Goal: Information Seeking & Learning: Learn about a topic

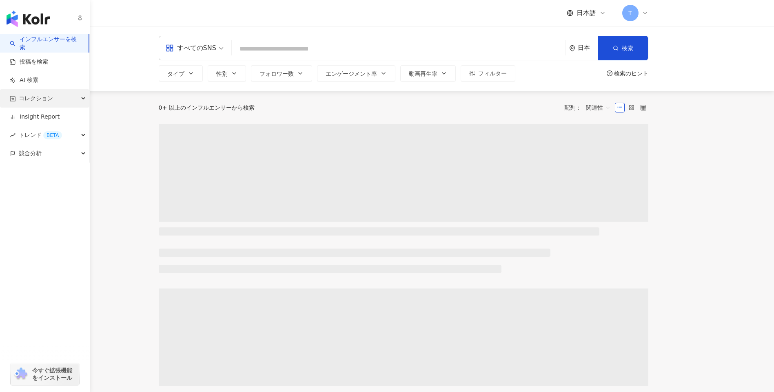
click at [46, 99] on span "コレクション" at bounding box center [36, 98] width 34 height 18
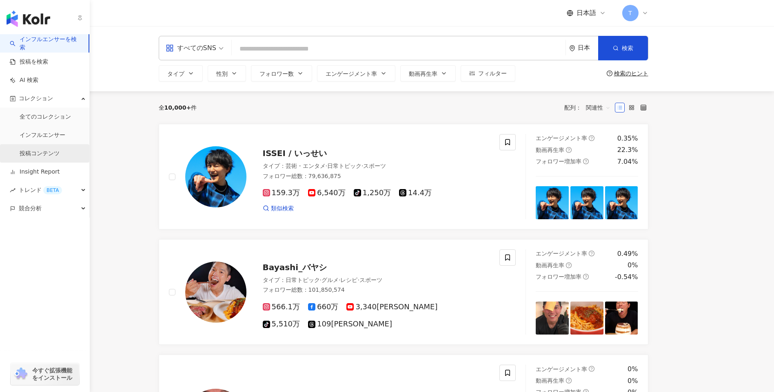
click at [60, 153] on link "投稿コンテンツ" at bounding box center [40, 154] width 40 height 8
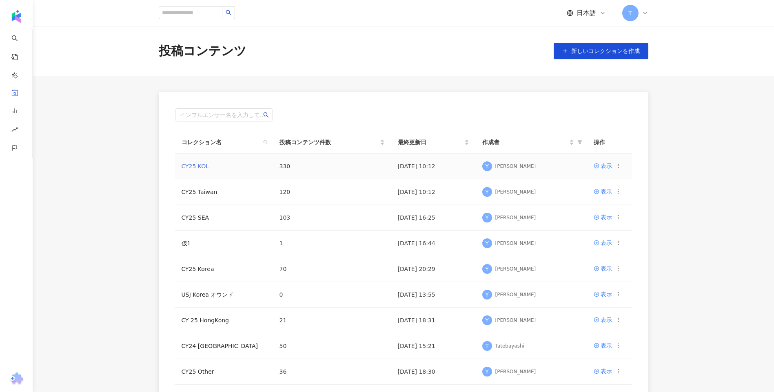
click at [203, 170] on link "CY25 KOL" at bounding box center [196, 166] width 28 height 7
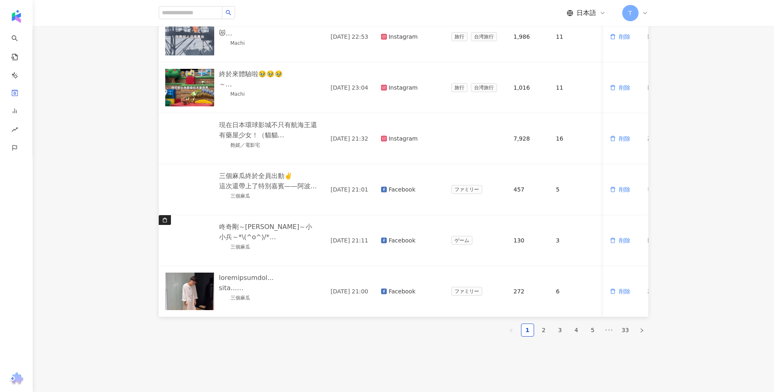
scroll to position [372, 0]
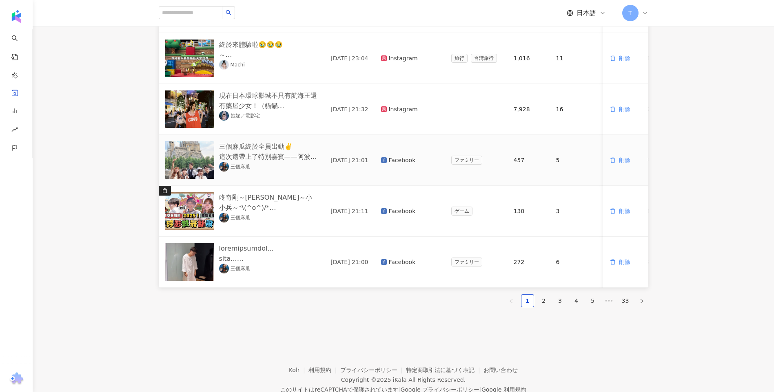
click at [190, 164] on img at bounding box center [189, 161] width 49 height 38
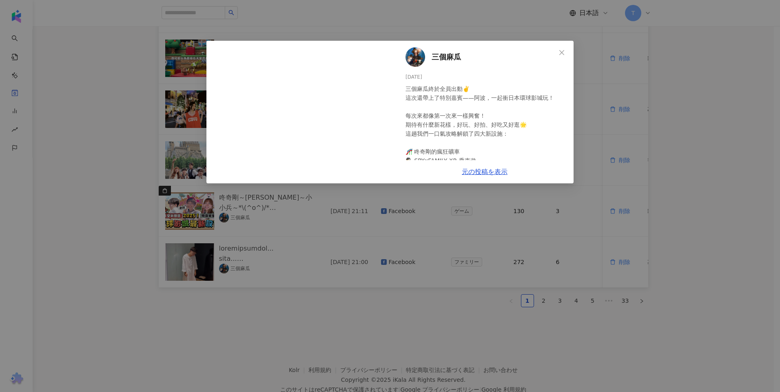
click at [95, 166] on div "三個麻瓜 [DATE] 三個麻瓜終於全員出動✌️ 這次還帶上了特別嘉賓——阿波，一起衝日本環球影城玩！ 每次來都像第一次來一樣興奮！ 期待有什麼新花樣，好玩、…" at bounding box center [390, 196] width 780 height 392
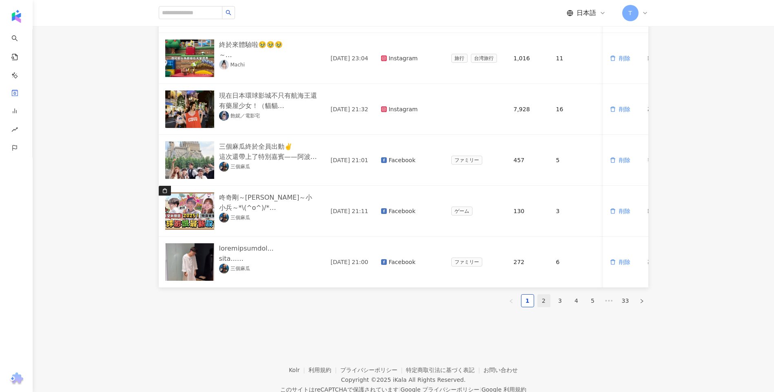
click at [540, 307] on link "2" at bounding box center [544, 301] width 12 height 12
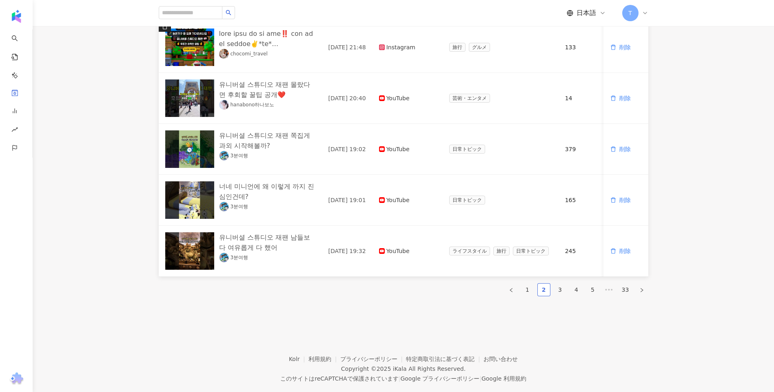
scroll to position [405, 0]
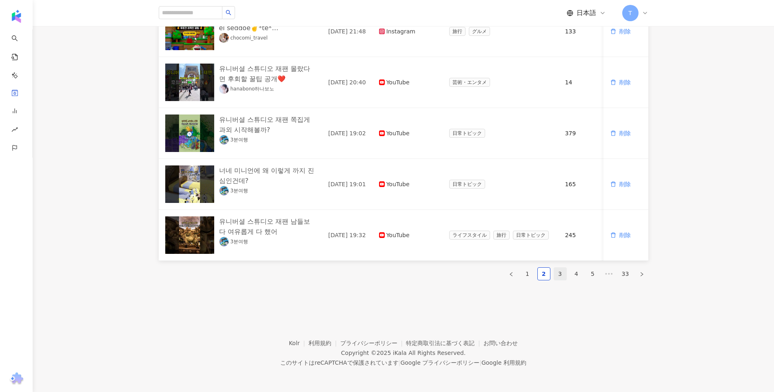
click at [560, 268] on li "3" at bounding box center [559, 274] width 13 height 13
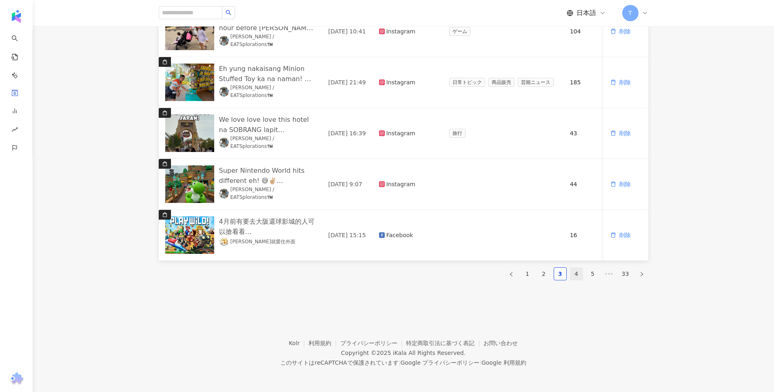
click at [577, 272] on link "4" at bounding box center [576, 274] width 12 height 12
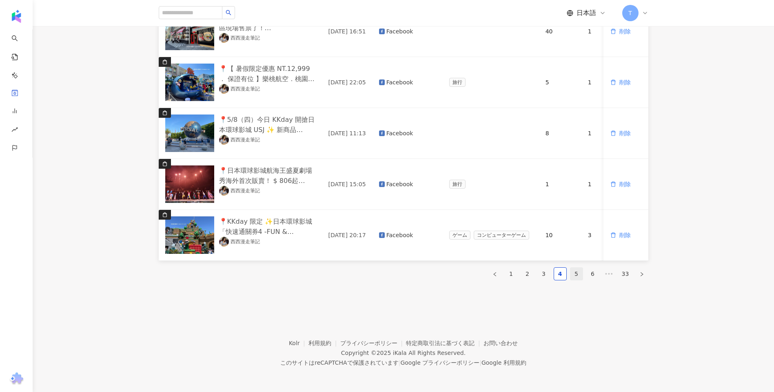
click at [574, 273] on link "5" at bounding box center [576, 274] width 12 height 12
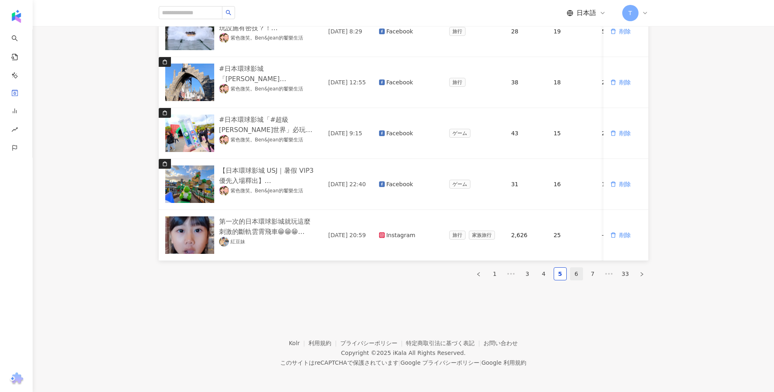
click at [579, 276] on link "6" at bounding box center [576, 274] width 12 height 12
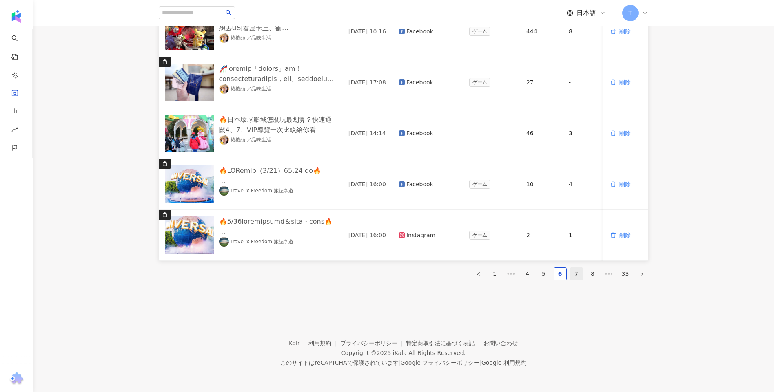
click at [572, 274] on link "7" at bounding box center [576, 274] width 12 height 12
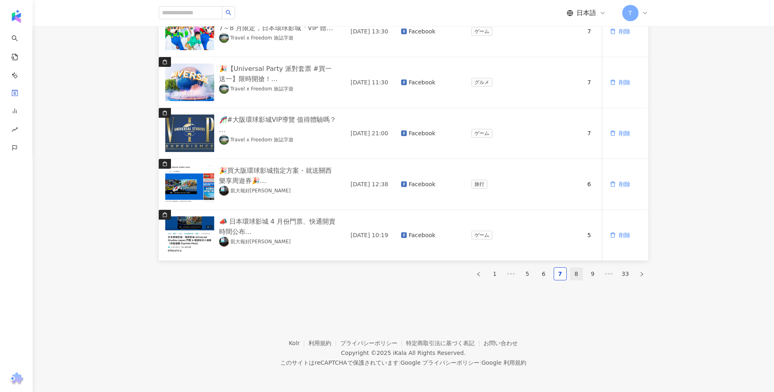
click at [573, 272] on link "8" at bounding box center [576, 274] width 12 height 12
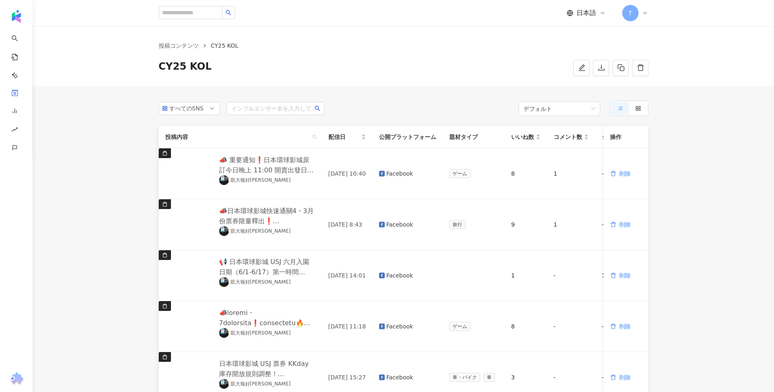
scroll to position [0, 0]
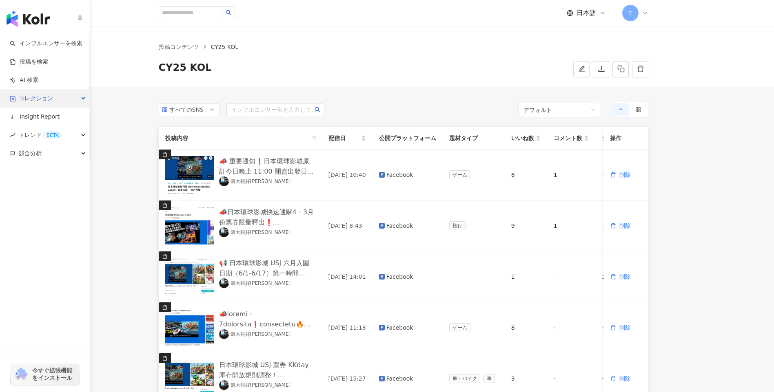
click at [72, 99] on div "コレクション" at bounding box center [44, 98] width 89 height 18
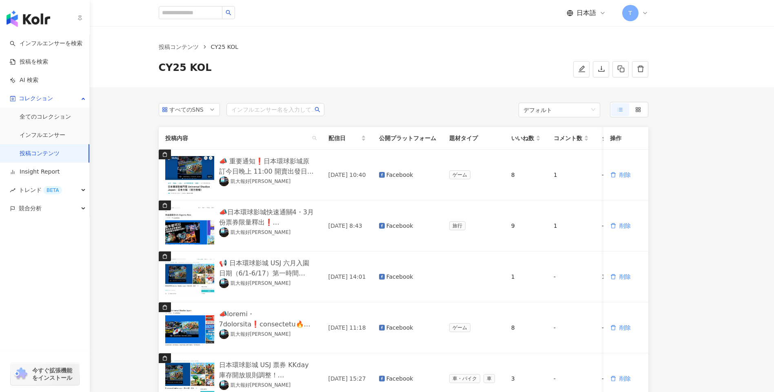
click at [56, 153] on link "投稿コンテンツ" at bounding box center [40, 154] width 40 height 8
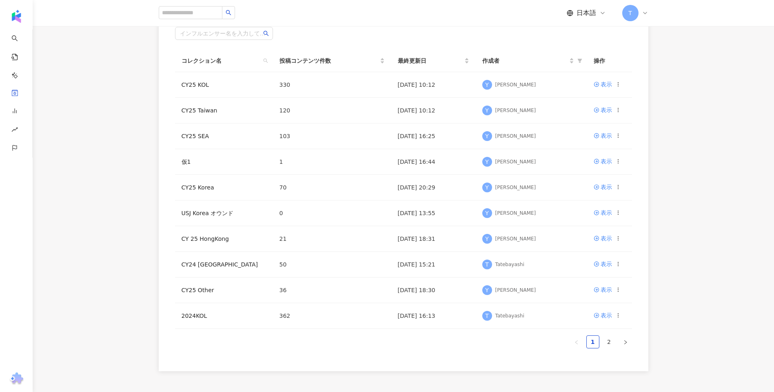
scroll to position [151, 0]
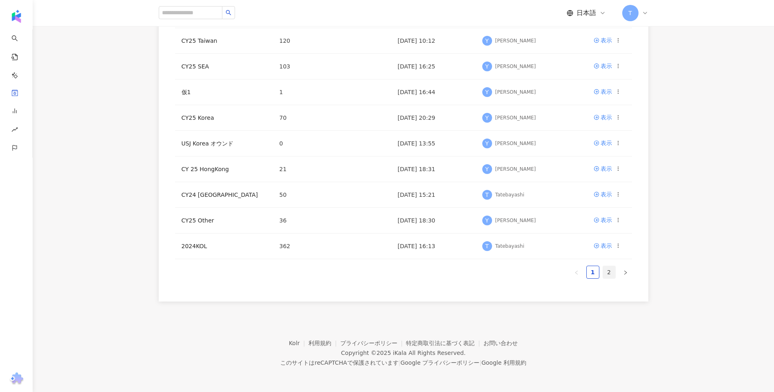
click at [607, 274] on link "2" at bounding box center [609, 272] width 12 height 12
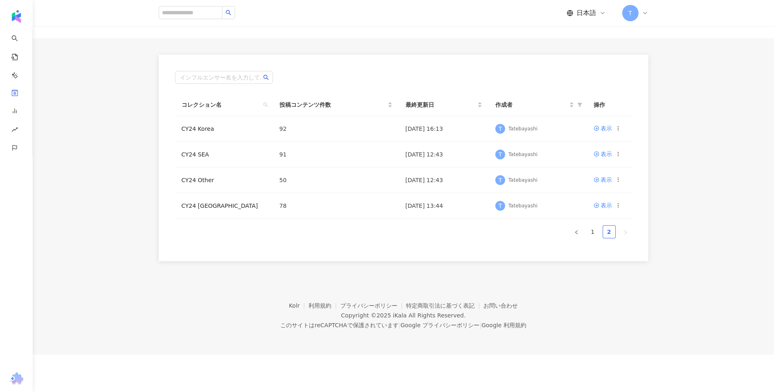
scroll to position [38, 0]
click at [204, 203] on link "CY24 [GEOGRAPHIC_DATA]" at bounding box center [220, 206] width 77 height 7
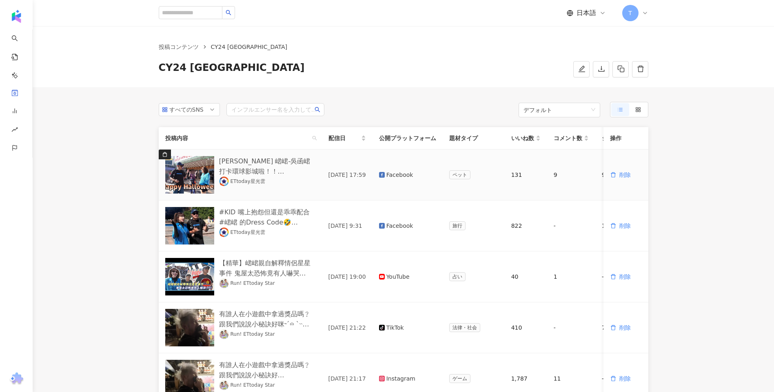
click at [201, 186] on img at bounding box center [189, 175] width 49 height 38
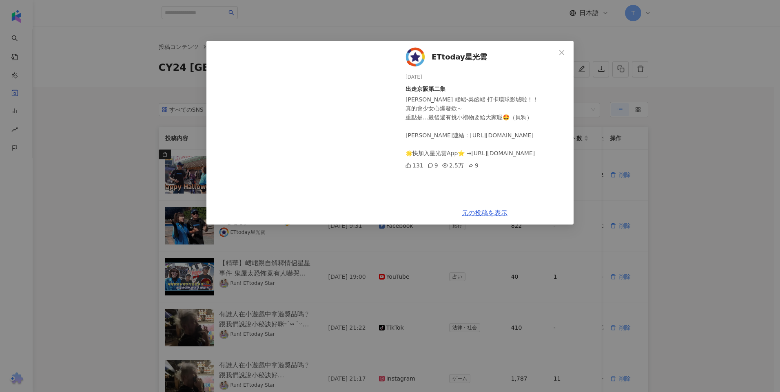
click at [655, 169] on div "ETtoday星光雲 [DATE] 出走京阪第二集 [PERSON_NAME] 峮峮-吳函峮 打卡環球影城啦！！ 真的會少女心爆發欸～ 重點是…最後還有挑小禮…" at bounding box center [390, 196] width 780 height 392
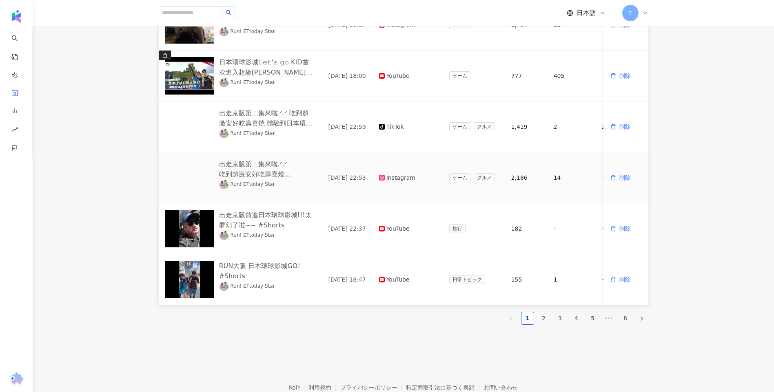
scroll to position [405, 0]
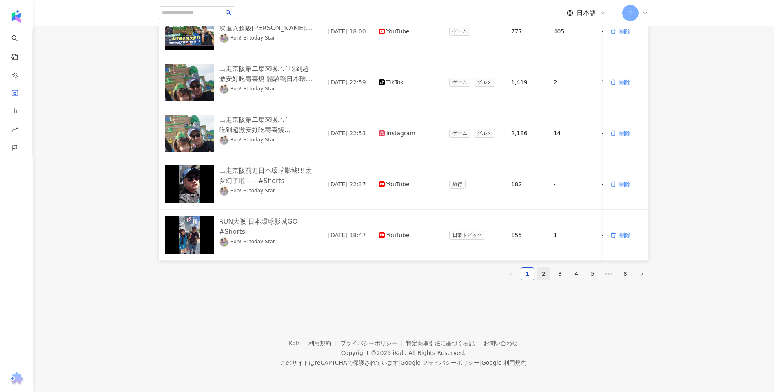
click at [545, 274] on link "2" at bounding box center [544, 274] width 12 height 12
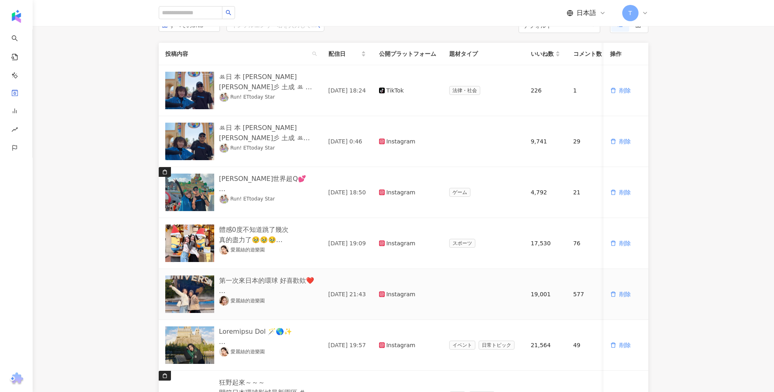
scroll to position [38, 0]
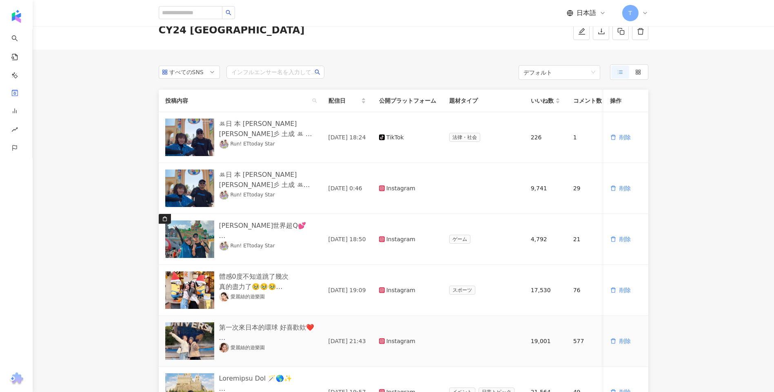
click at [170, 348] on img at bounding box center [189, 342] width 49 height 38
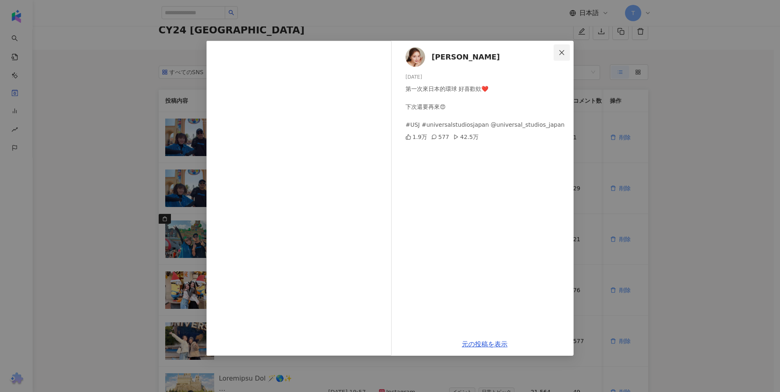
click at [564, 49] on button "Close" at bounding box center [561, 52] width 16 height 16
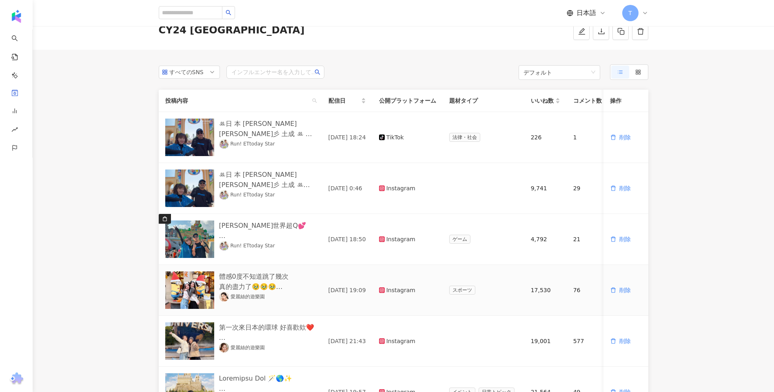
scroll to position [201, 0]
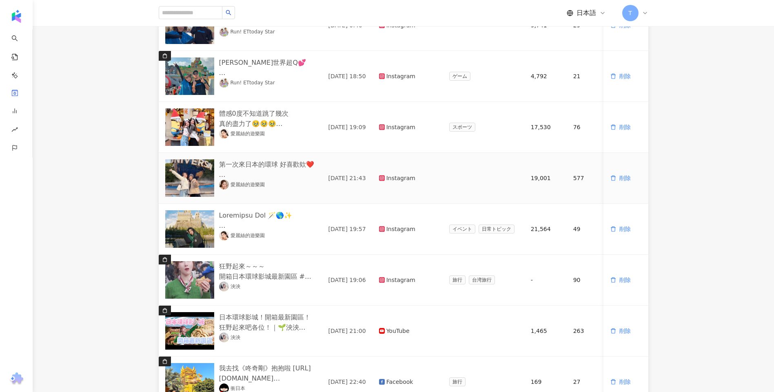
click at [182, 179] on img at bounding box center [189, 178] width 49 height 38
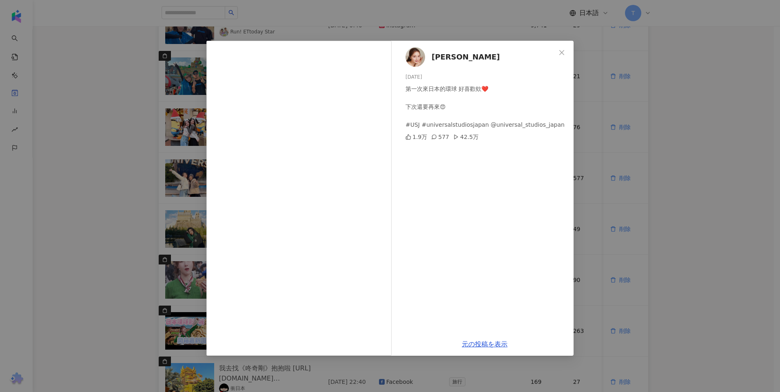
click at [150, 250] on div "[PERSON_NAME] [DATE] 第一次來日本的環球 好喜歡欸❤️ 下次還要再來😍 #USJ #universalstudiosjapan @univ…" at bounding box center [390, 196] width 780 height 392
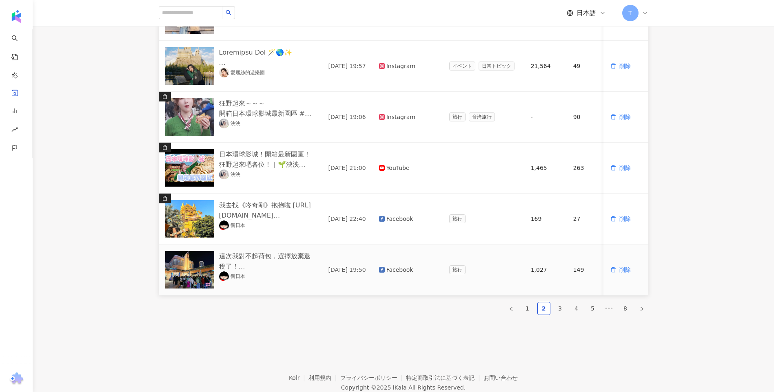
scroll to position [160, 0]
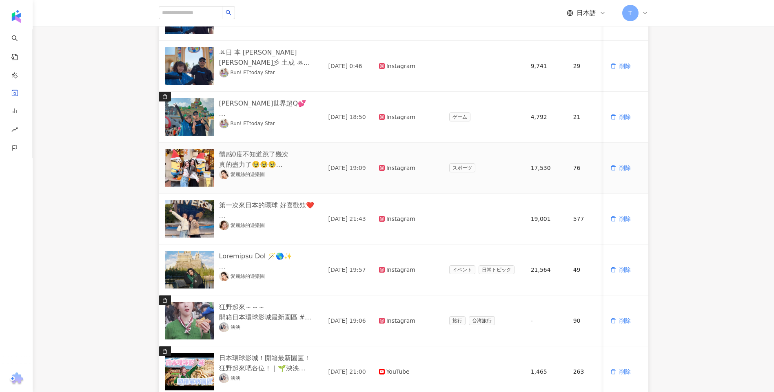
click at [190, 167] on img at bounding box center [189, 168] width 49 height 38
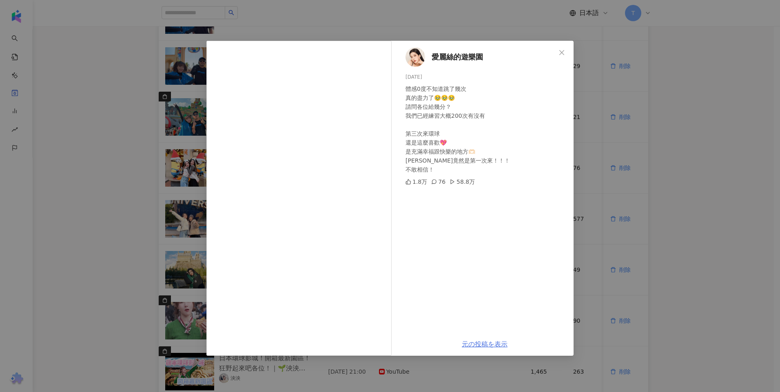
click at [485, 342] on link "元の投稿を表示" at bounding box center [485, 345] width 46 height 8
click at [560, 48] on button "Close" at bounding box center [561, 52] width 16 height 16
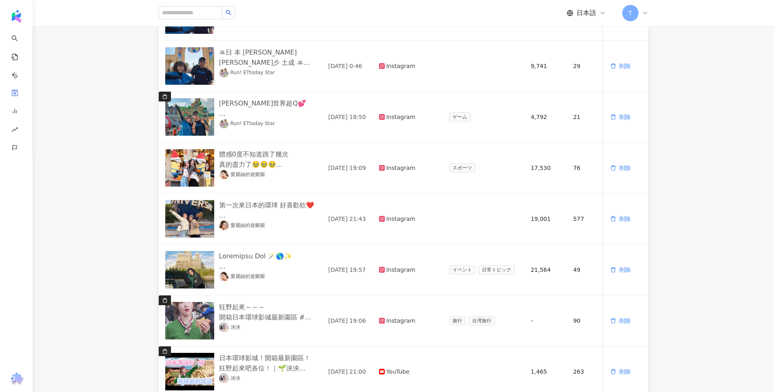
click at [750, 56] on main "投稿コンテンツ CY24 [GEOGRAPHIC_DATA] CY24 [GEOGRAPHIC_DATA] すべてのSNS インフルエンサー名を入力してくださ…" at bounding box center [403, 203] width 741 height 674
